Goal: Task Accomplishment & Management: Manage account settings

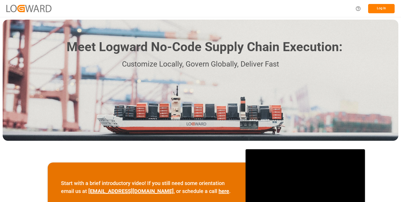
click at [385, 7] on button "Log In" at bounding box center [381, 8] width 27 height 9
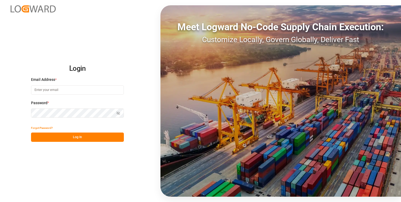
click at [72, 90] on input at bounding box center [77, 89] width 93 height 9
click at [0, 202] on com-1password-button at bounding box center [0, 202] width 0 height 0
type input "[PERSON_NAME][EMAIL_ADDRESS][DOMAIN_NAME]"
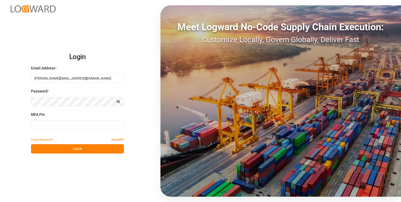
type input "323315"
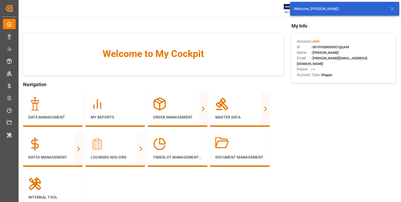
click at [395, 8] on icon at bounding box center [392, 9] width 6 height 6
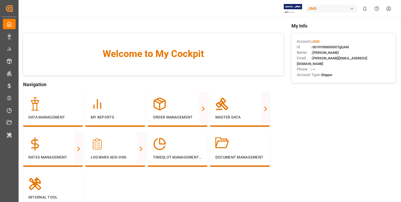
click at [327, 7] on div "JIMS" at bounding box center [331, 9] width 51 height 8
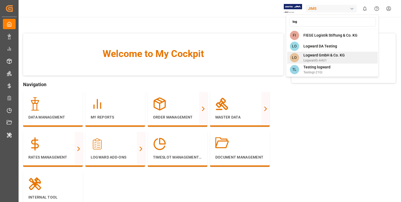
type input "log"
click at [329, 55] on span "Logward GmbH & Co. KG" at bounding box center [324, 56] width 41 height 6
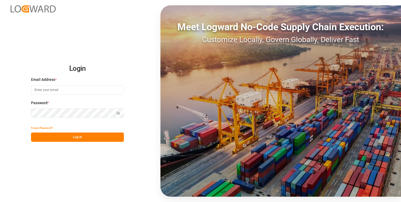
click at [60, 92] on input at bounding box center [77, 89] width 93 height 9
type input "[PERSON_NAME][EMAIL_ADDRESS][DOMAIN_NAME]"
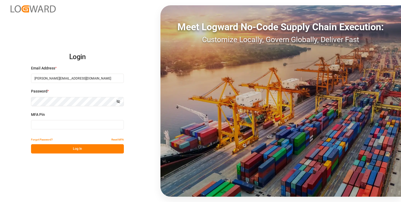
type input "168171"
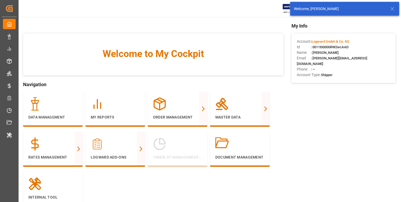
click at [394, 8] on icon at bounding box center [392, 9] width 6 height 6
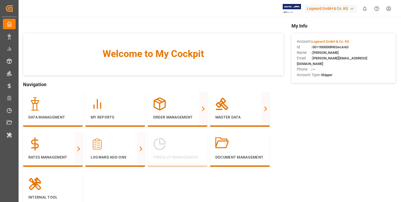
click at [321, 6] on div "Logward GmbH & Co. KG" at bounding box center [331, 9] width 52 height 8
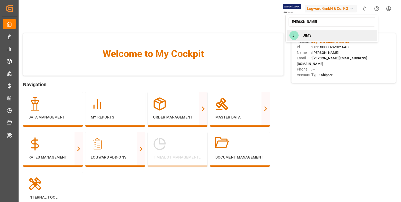
type input "[PERSON_NAME]"
click at [316, 33] on div "[PERSON_NAME]" at bounding box center [332, 35] width 90 height 11
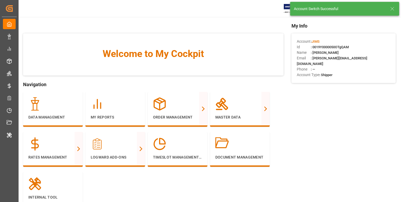
click at [394, 9] on icon at bounding box center [392, 9] width 6 height 6
